Goal: Task Accomplishment & Management: Complete application form

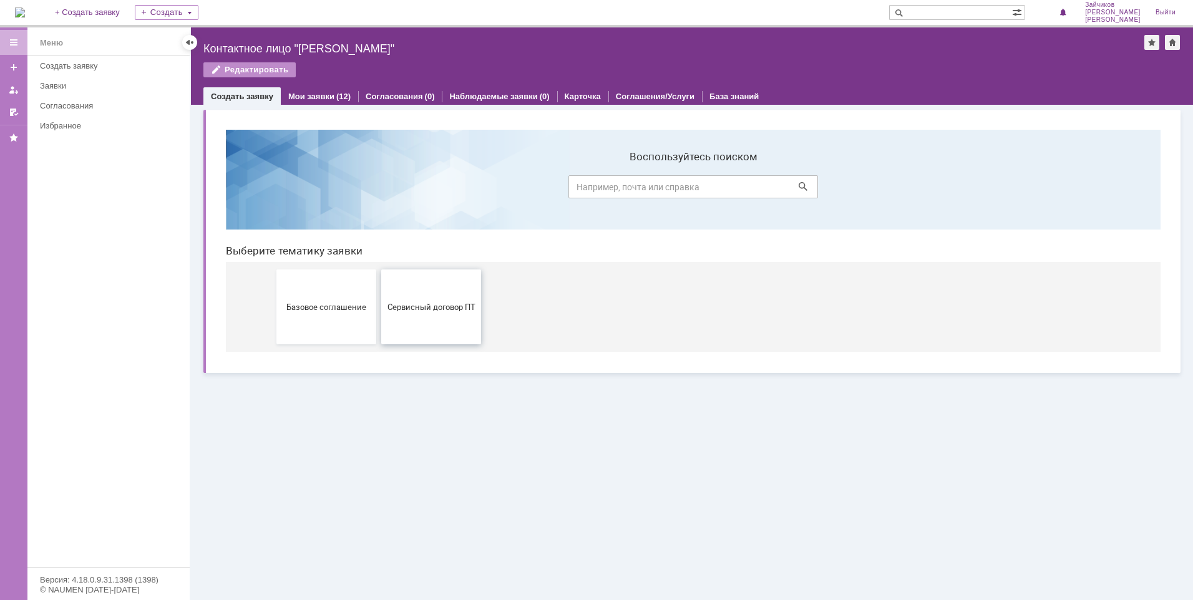
click at [425, 316] on button "Сервисный договор ПТ" at bounding box center [431, 306] width 100 height 75
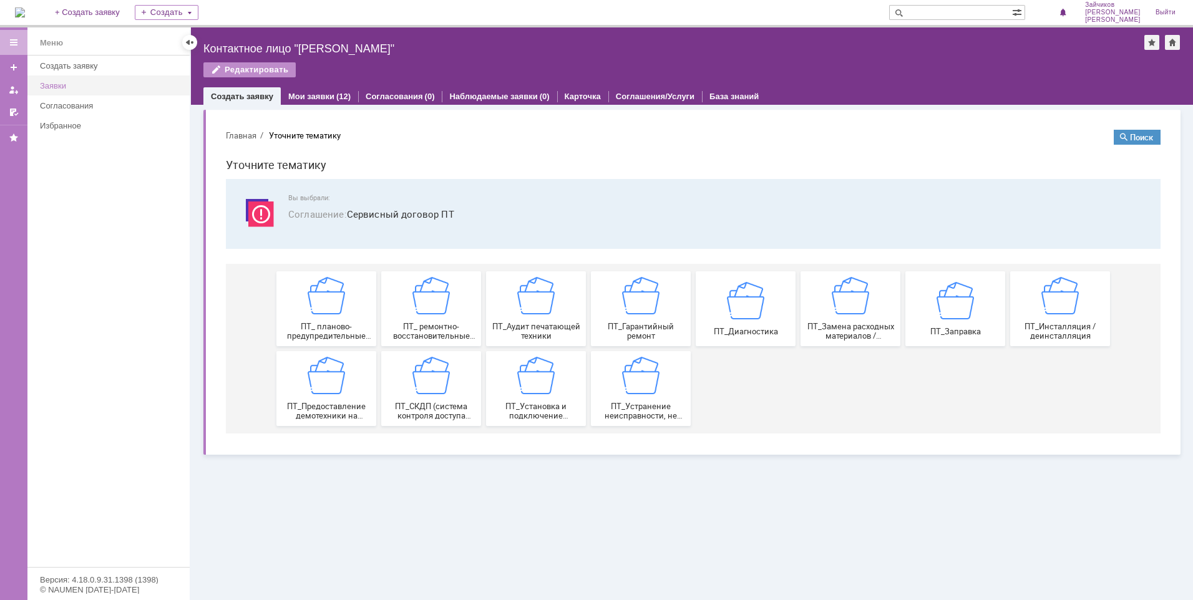
click at [69, 90] on div "Заявки" at bounding box center [111, 85] width 142 height 9
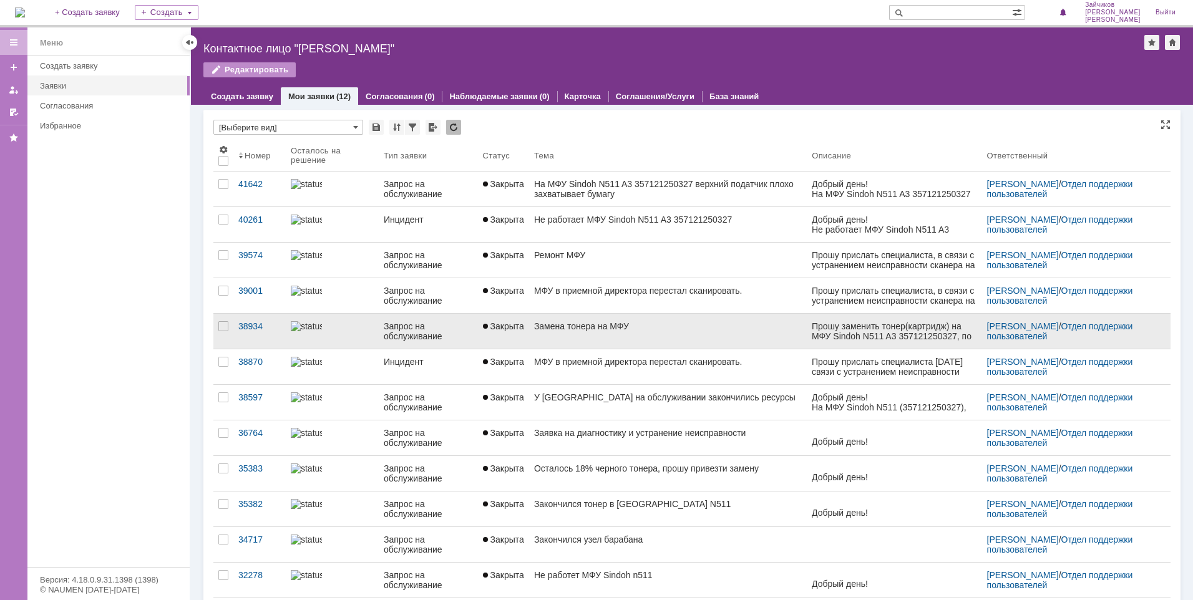
click at [641, 329] on div "Замена тонера на МФУ" at bounding box center [668, 326] width 268 height 10
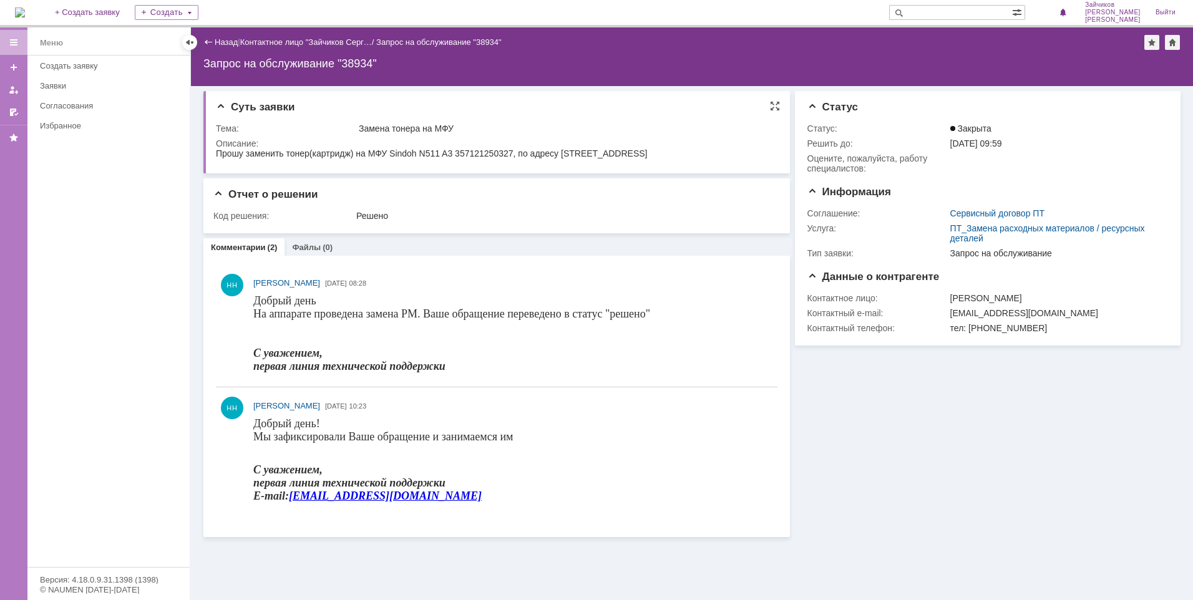
drag, startPoint x: 709, startPoint y: 154, endPoint x: 205, endPoint y: 138, distance: 504.2
click at [216, 148] on html "Прошу заменить тонер(картридж) на МФУ Sindoh N511 A3 357121250327, по адресу [S…" at bounding box center [495, 153] width 558 height 11
copy div "Прошу заменить тонер(картридж) на МФУ Sindoh N511 A3 357121250327, по адресу [S…"
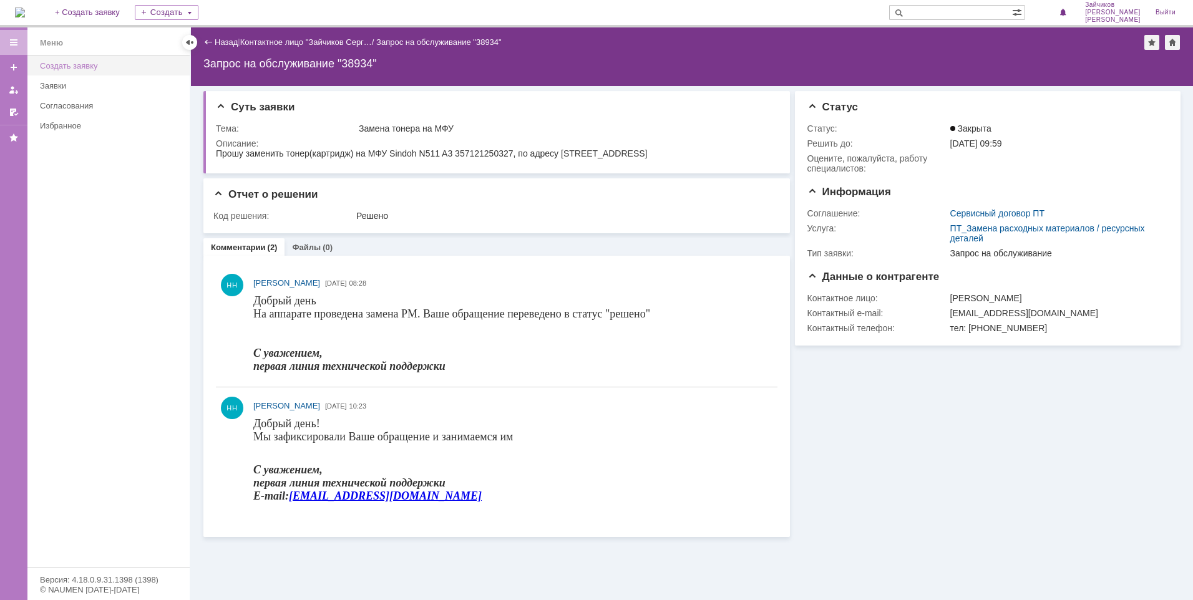
click at [55, 67] on div "Создать заявку" at bounding box center [111, 65] width 142 height 9
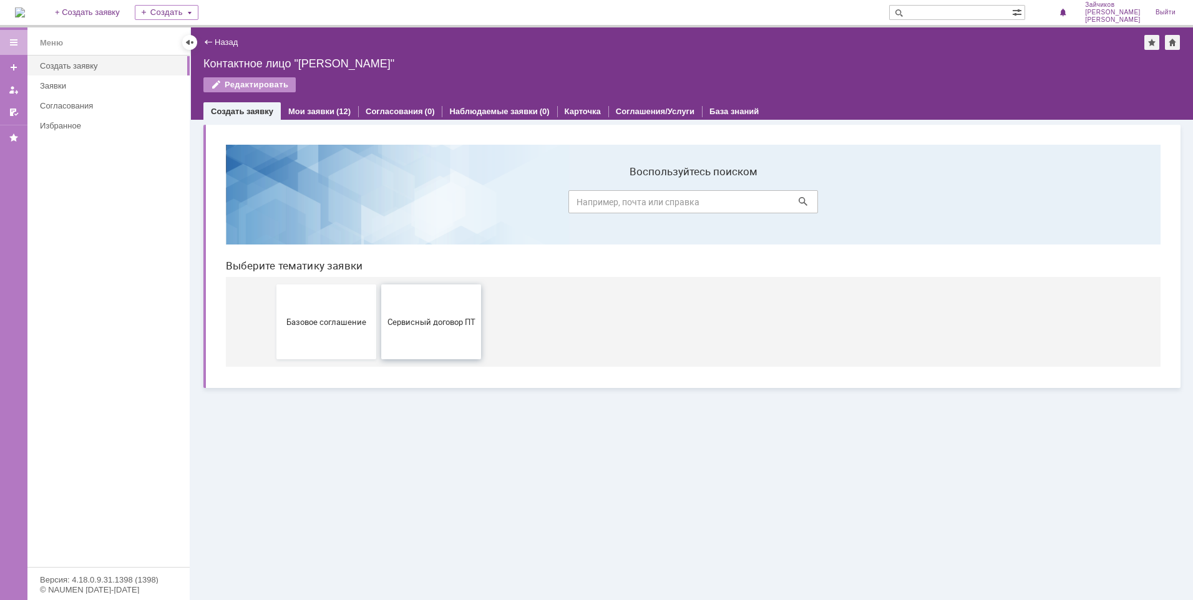
click at [440, 332] on button "Сервисный договор ПТ" at bounding box center [431, 321] width 100 height 75
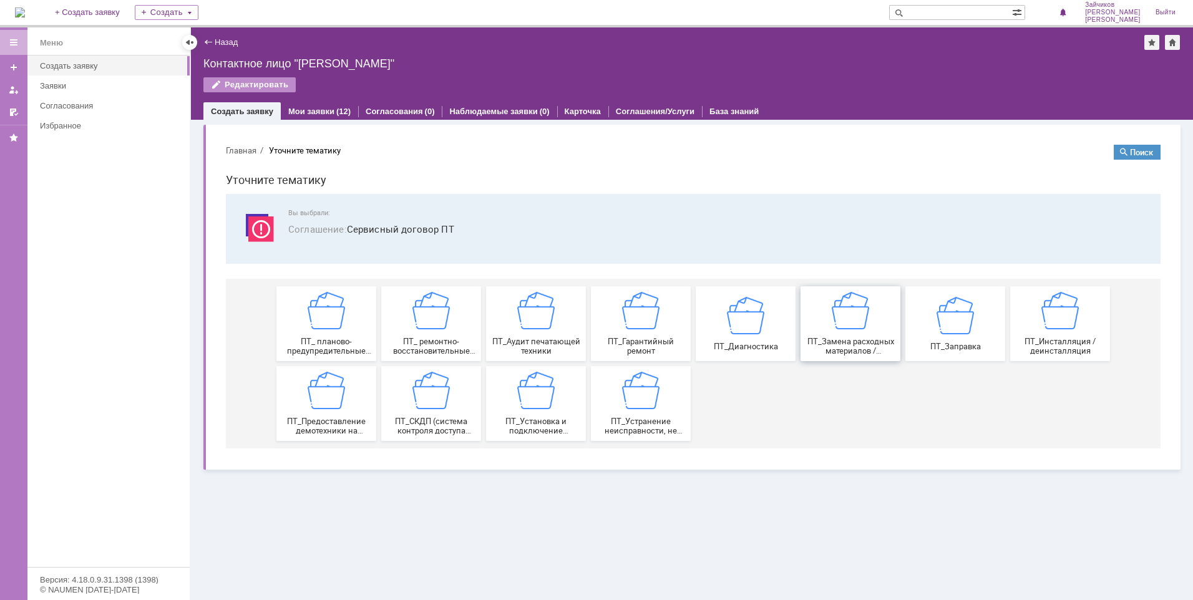
click at [842, 323] on img at bounding box center [849, 310] width 37 height 37
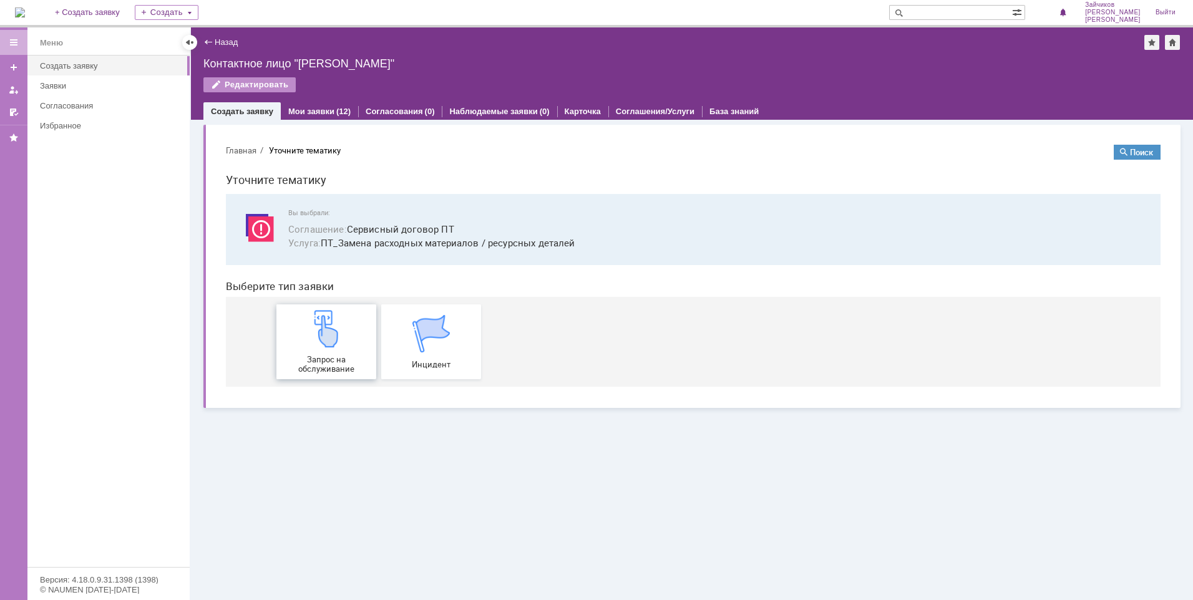
click at [328, 351] on div "Запрос на обслуживание" at bounding box center [326, 342] width 92 height 64
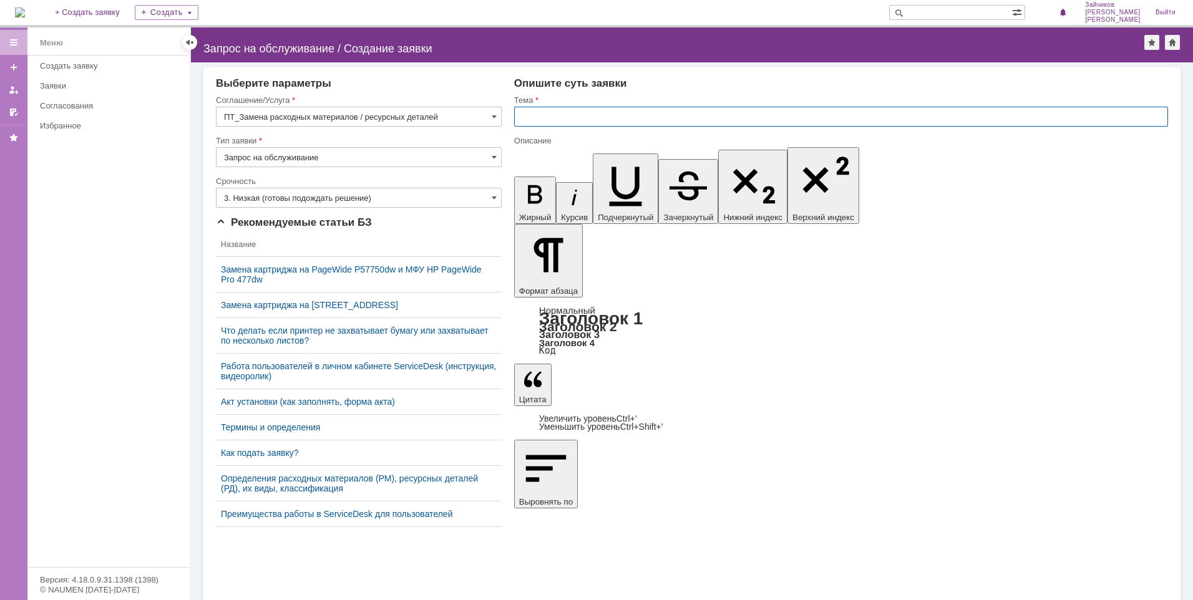
click at [564, 117] on input "text" at bounding box center [841, 117] width 654 height 20
click at [550, 123] on input "text" at bounding box center [841, 117] width 654 height 20
type input "P"
type input "Замена тонера на МФУ"
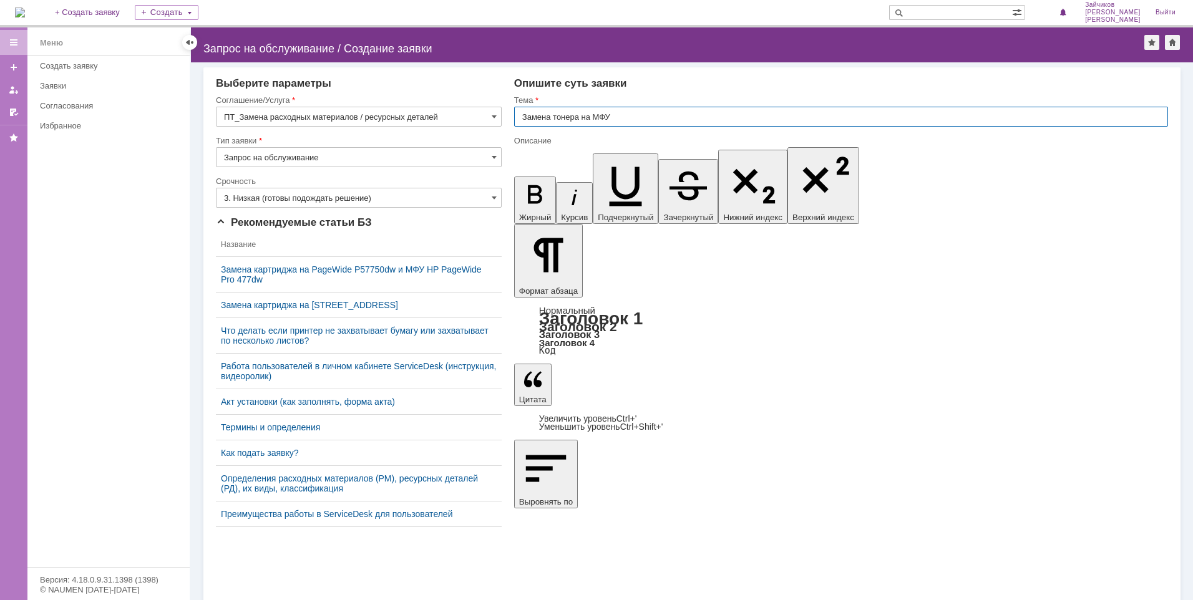
click at [624, 114] on input "Замена тонера на МФУ" at bounding box center [841, 117] width 654 height 20
click at [487, 200] on input "3. Низкая (готовы подождать решение)" at bounding box center [359, 198] width 286 height 20
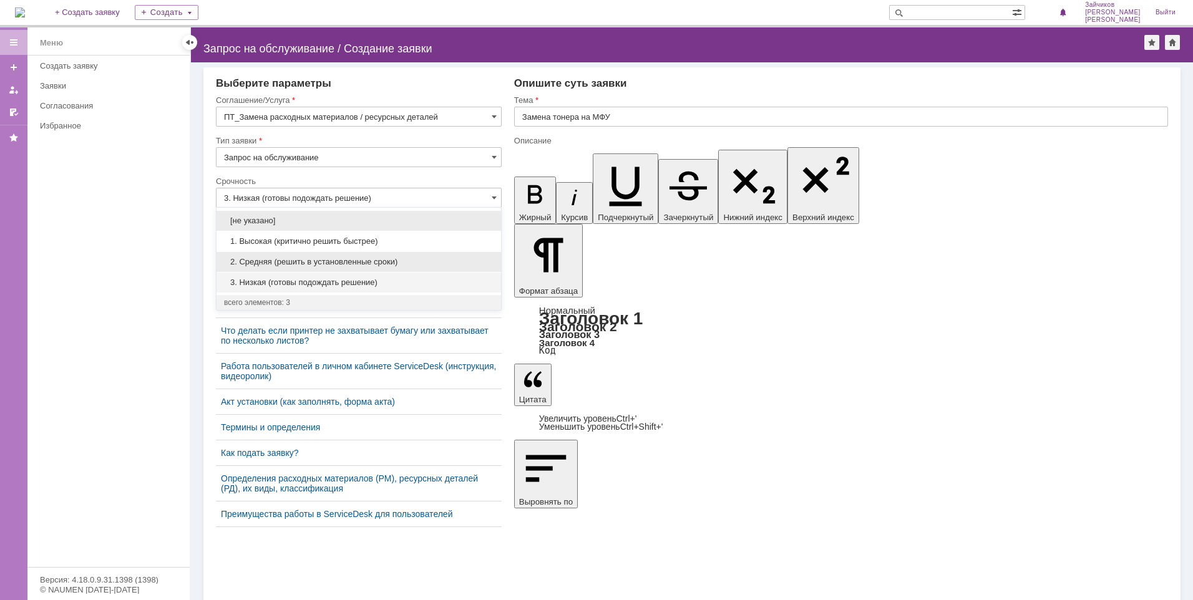
click at [351, 261] on span "2. Средняя (решить в установленные сроки)" at bounding box center [358, 262] width 269 height 10
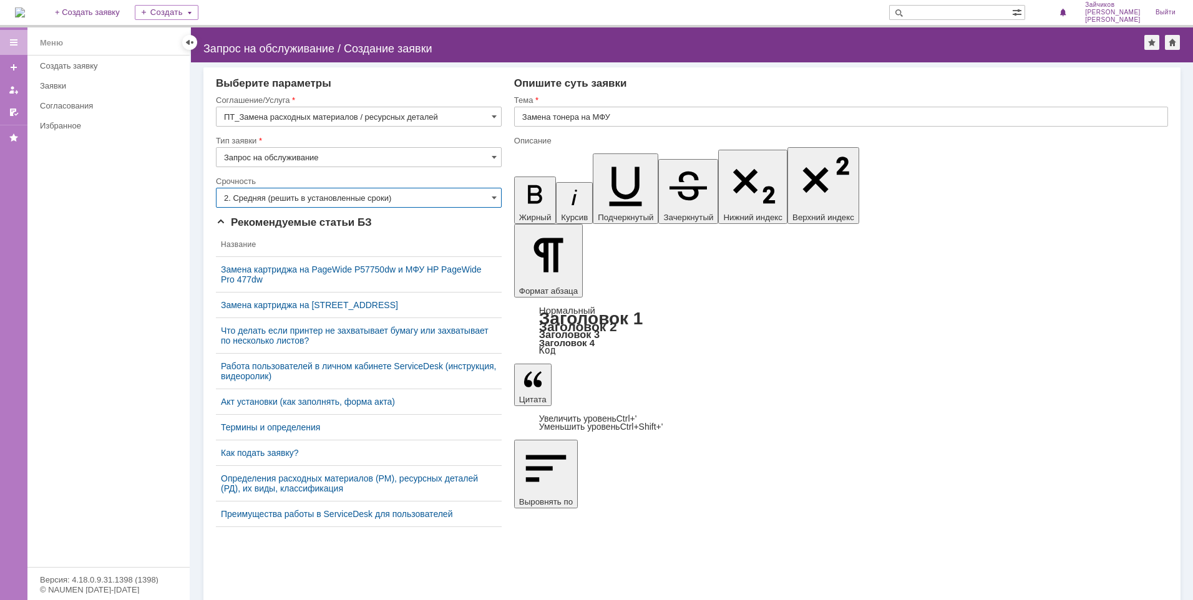
type input "2. Средняя (решить в установленные сроки)"
